Goal: Task Accomplishment & Management: Use online tool/utility

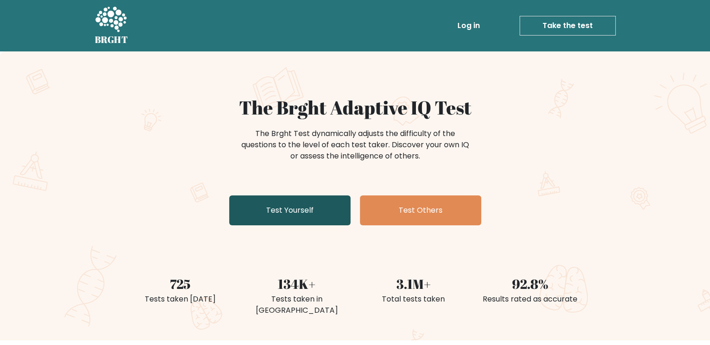
click at [279, 200] on link "Test Yourself" at bounding box center [289, 210] width 121 height 30
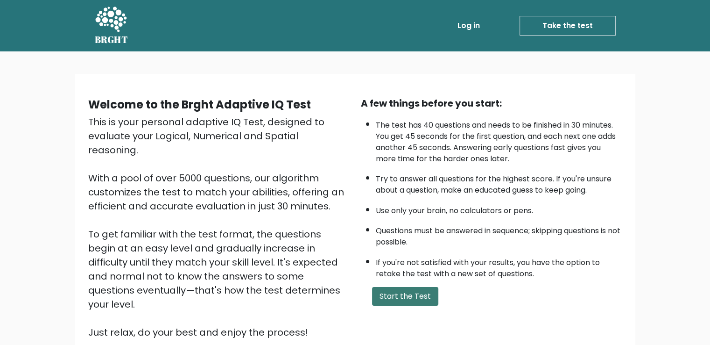
click at [414, 287] on button "Start the Test" at bounding box center [405, 296] width 66 height 19
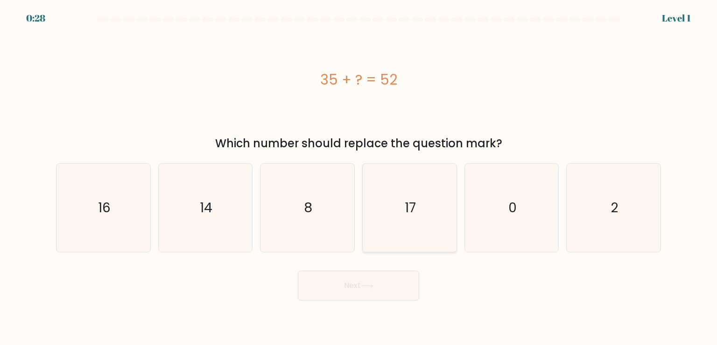
click at [398, 191] on icon "17" at bounding box center [410, 207] width 88 height 88
click at [359, 177] on input "d. 17" at bounding box center [359, 174] width 0 height 5
radio input "true"
click at [402, 284] on button "Next" at bounding box center [358, 285] width 121 height 30
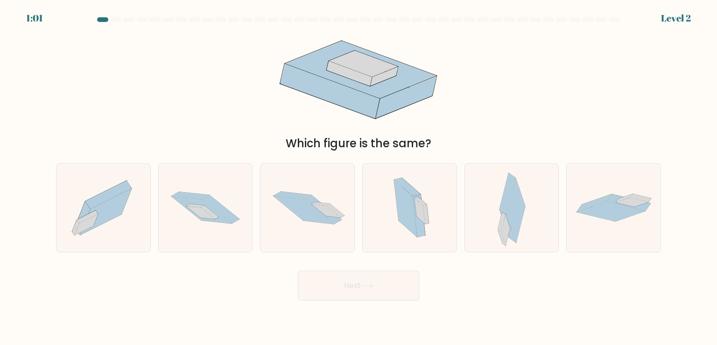
click at [157, 210] on div "b." at bounding box center [206, 207] width 102 height 89
click at [178, 215] on icon at bounding box center [206, 208] width 94 height 62
click at [359, 177] on input "b." at bounding box center [359, 174] width 0 height 5
radio input "true"
click at [357, 284] on button "Next" at bounding box center [358, 285] width 121 height 30
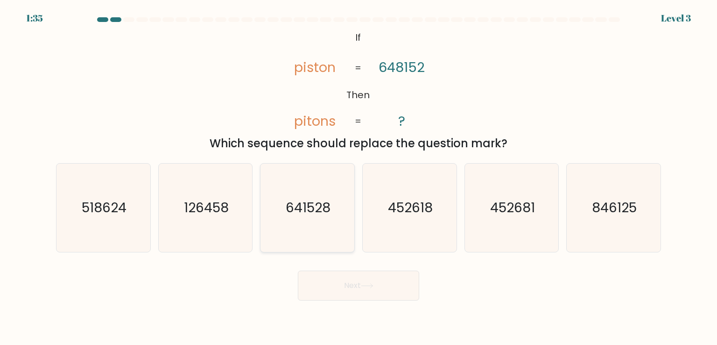
click at [324, 198] on text "641528" at bounding box center [308, 207] width 45 height 19
click at [359, 177] on input "c. 641528" at bounding box center [359, 174] width 0 height 5
radio input "true"
click at [403, 283] on button "Next" at bounding box center [358, 285] width 121 height 30
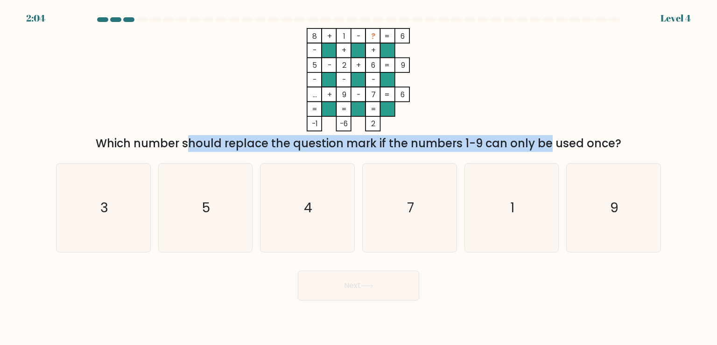
drag, startPoint x: 99, startPoint y: 143, endPoint x: 467, endPoint y: 135, distance: 367.7
click at [467, 135] on div "Which number should replace the question mark if the numbers 1-9 can only be us…" at bounding box center [359, 143] width 594 height 17
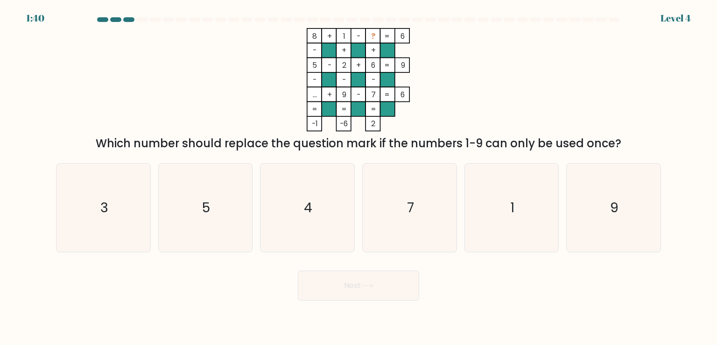
click at [102, 146] on div "Which number should replace the question mark if the numbers 1-9 can only be us…" at bounding box center [359, 143] width 594 height 17
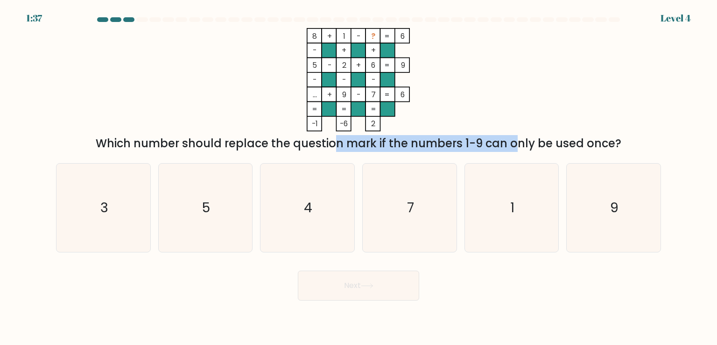
drag, startPoint x: 318, startPoint y: 148, endPoint x: 433, endPoint y: 146, distance: 115.9
click at [433, 146] on div "Which number should replace the question mark if the numbers 1-9 can only be us…" at bounding box center [359, 143] width 594 height 17
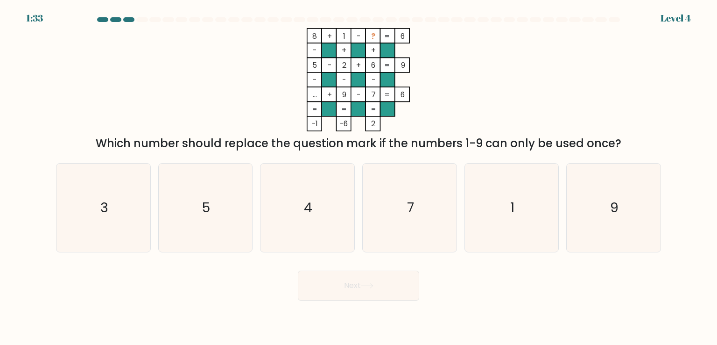
drag, startPoint x: 309, startPoint y: 35, endPoint x: 325, endPoint y: 72, distance: 40.2
click at [325, 72] on icon "8 + 1 - ? 6 - + + 5 - 2 + 6 9 - - - ... + 9 - 7 = 6 = = = = -1 -6 2 =" at bounding box center [359, 79] width 280 height 103
click at [313, 99] on tspan "..." at bounding box center [315, 94] width 4 height 11
click at [118, 204] on icon "3" at bounding box center [103, 207] width 88 height 88
click at [359, 177] on input "a. 3" at bounding box center [359, 174] width 0 height 5
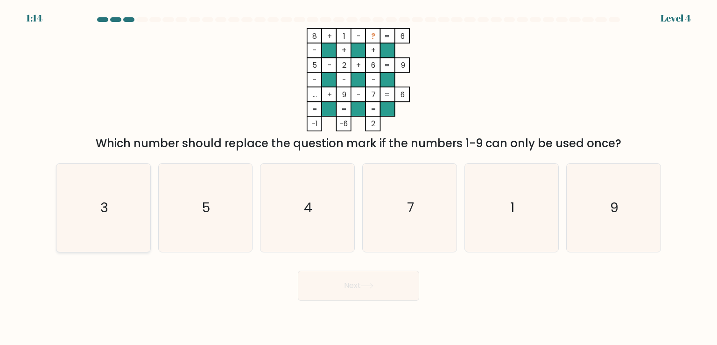
radio input "true"
click at [349, 292] on button "Next" at bounding box center [358, 285] width 121 height 30
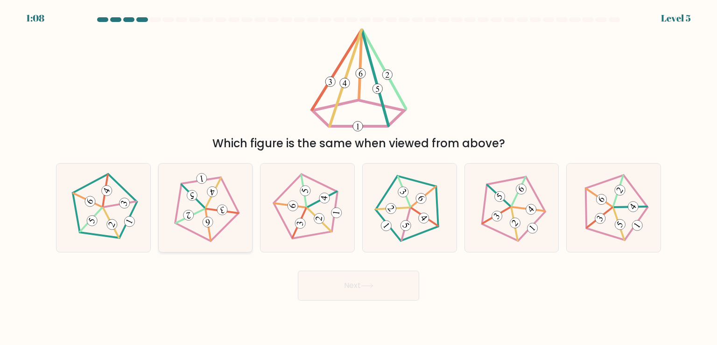
click at [214, 211] on icon at bounding box center [205, 207] width 71 height 71
click at [359, 177] on input "b." at bounding box center [359, 174] width 0 height 5
radio input "true"
click at [362, 276] on button "Next" at bounding box center [358, 285] width 121 height 30
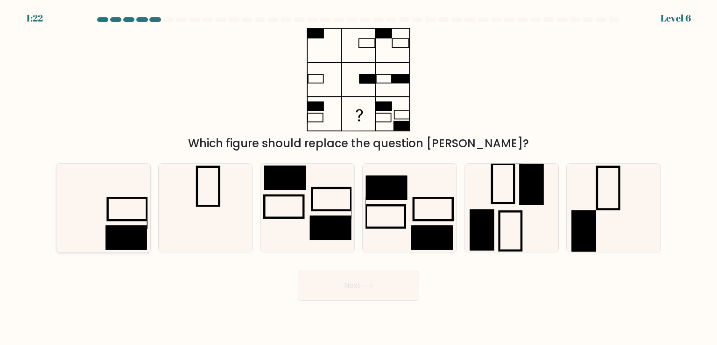
click at [126, 239] on rect at bounding box center [126, 237] width 41 height 24
click at [359, 177] on input "a." at bounding box center [359, 174] width 0 height 5
radio input "true"
click at [394, 283] on button "Next" at bounding box center [358, 285] width 121 height 30
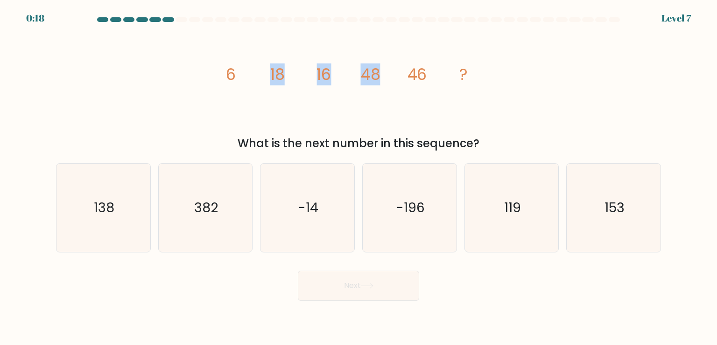
drag, startPoint x: 271, startPoint y: 78, endPoint x: 387, endPoint y: 74, distance: 115.9
click at [387, 74] on icon "image/svg+xml 6 18 16 48 46 ?" at bounding box center [359, 79] width 280 height 103
click at [104, 188] on icon "138" at bounding box center [103, 207] width 88 height 88
click at [359, 177] on input "a. 138" at bounding box center [359, 174] width 0 height 5
radio input "true"
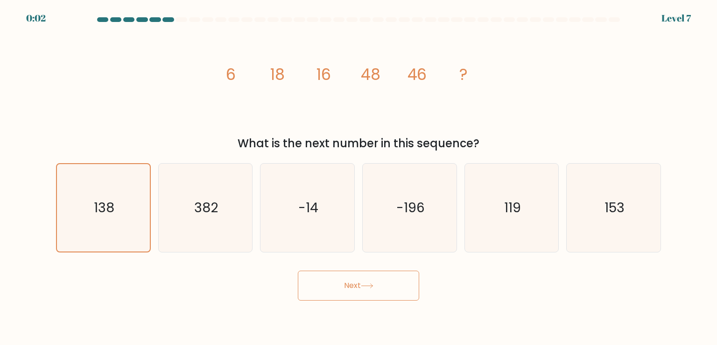
click at [362, 277] on button "Next" at bounding box center [358, 285] width 121 height 30
click at [362, 286] on button "Next" at bounding box center [358, 285] width 121 height 30
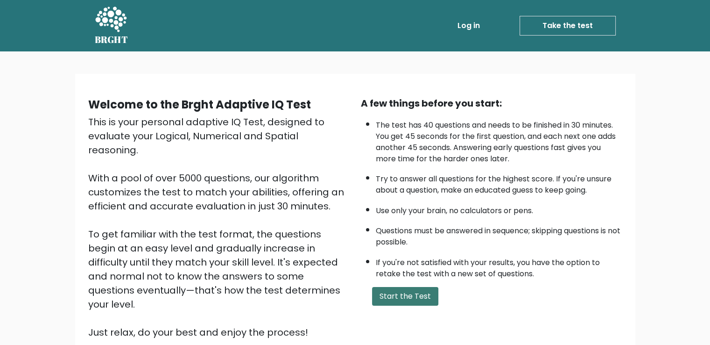
click at [428, 296] on button "Start the Test" at bounding box center [405, 296] width 66 height 19
click at [414, 299] on button "Start the Test" at bounding box center [405, 296] width 66 height 19
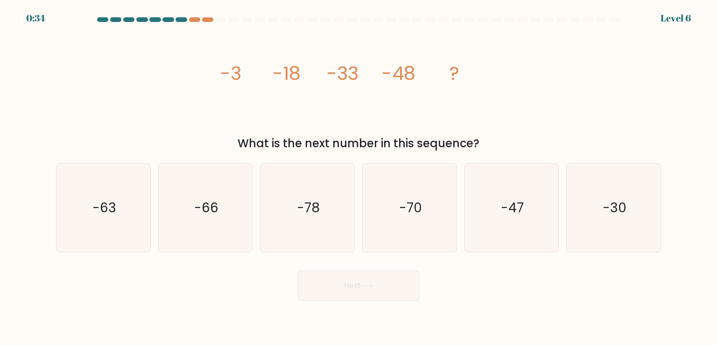
click at [183, 19] on div at bounding box center [181, 19] width 11 height 5
click at [196, 24] on div at bounding box center [358, 21] width 617 height 8
drag, startPoint x: 194, startPoint y: 21, endPoint x: 175, endPoint y: 20, distance: 19.7
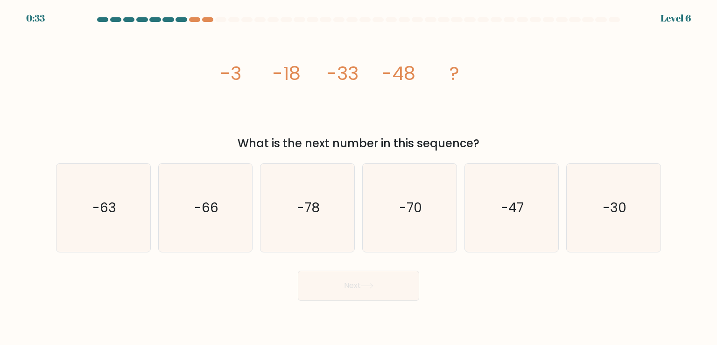
click at [194, 21] on div at bounding box center [194, 19] width 11 height 5
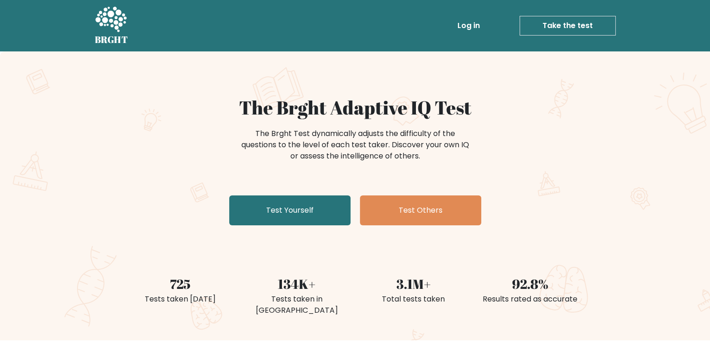
click at [410, 187] on div "The Brght Adaptive IQ Test The Brght Test dynamically adjusts the difficulty of…" at bounding box center [355, 162] width 467 height 133
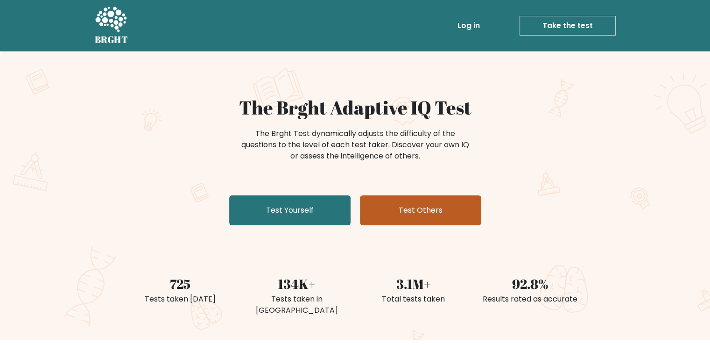
click at [415, 202] on link "Test Others" at bounding box center [420, 210] width 121 height 30
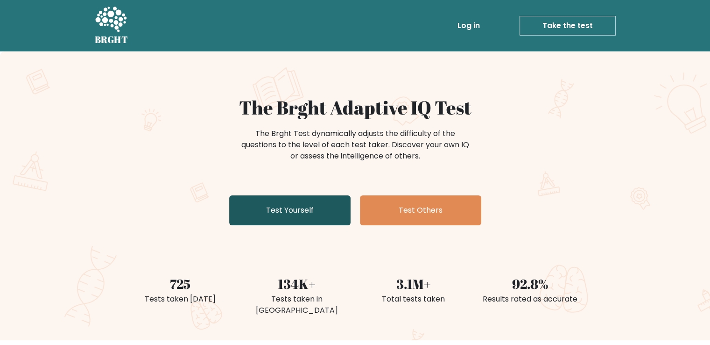
click at [323, 198] on link "Test Yourself" at bounding box center [289, 210] width 121 height 30
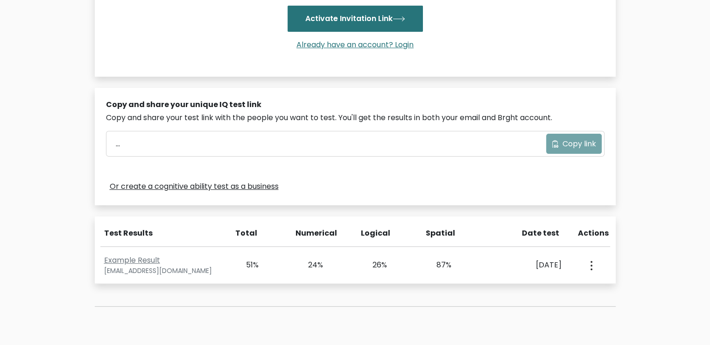
scroll to position [319, 0]
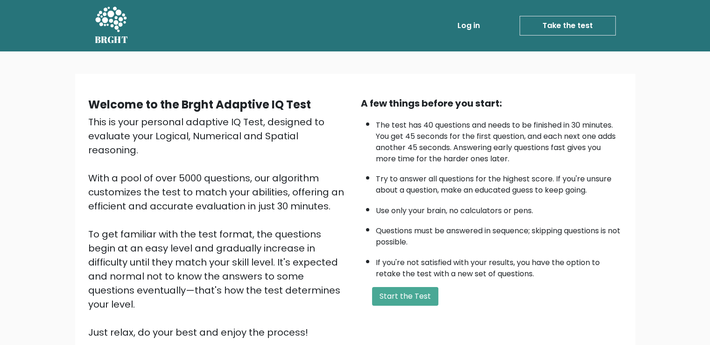
scroll to position [83, 0]
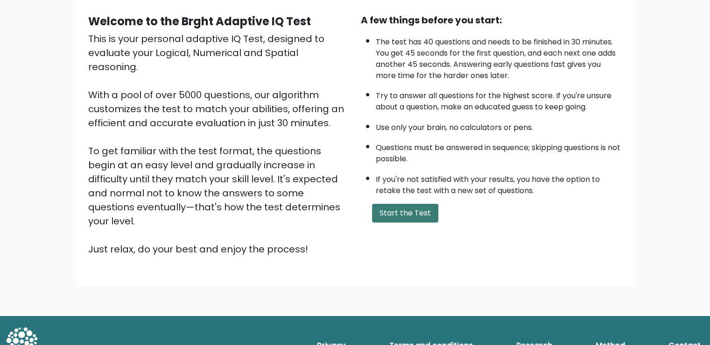
click at [404, 204] on button "Start the Test" at bounding box center [405, 213] width 66 height 19
